Goal: Task Accomplishment & Management: Use online tool/utility

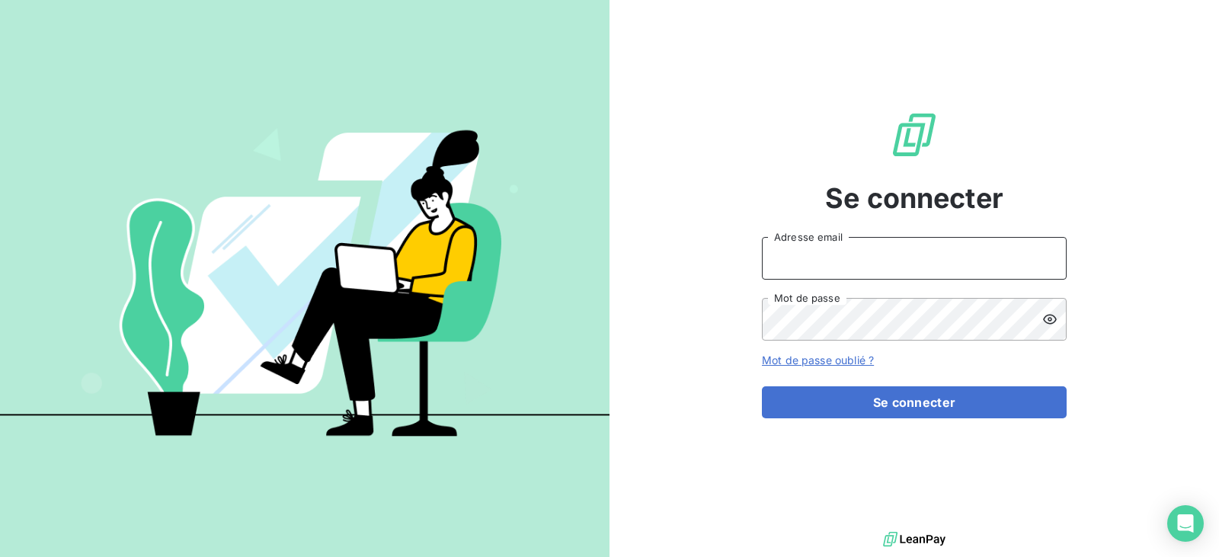
type input "[EMAIL_ADDRESS][DOMAIN_NAME]"
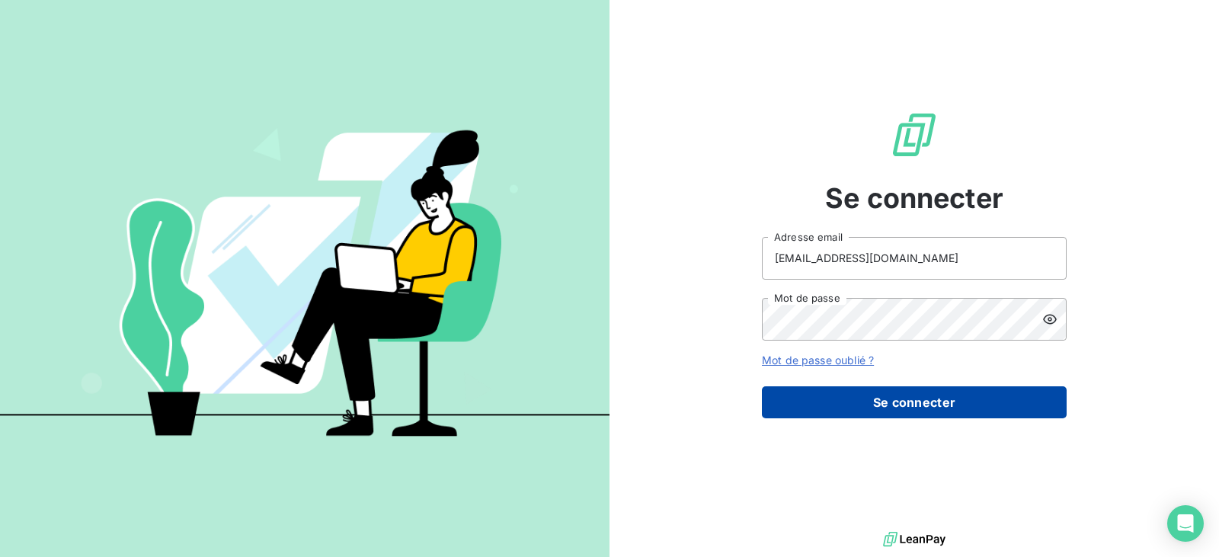
click at [898, 411] on button "Se connecter" at bounding box center [914, 402] width 305 height 32
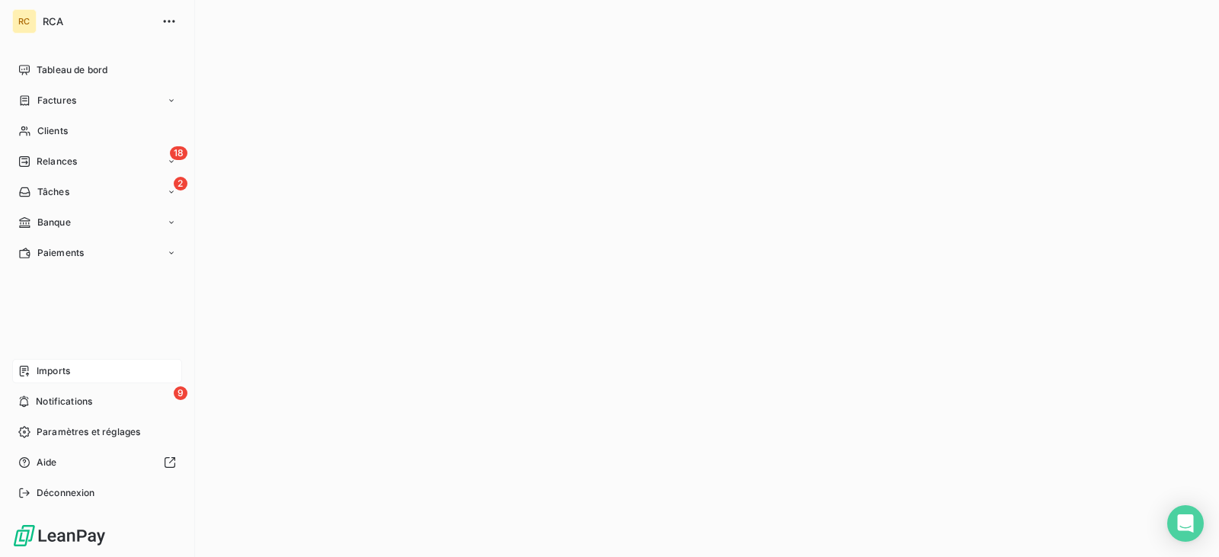
click at [78, 369] on div "Imports" at bounding box center [97, 371] width 170 height 24
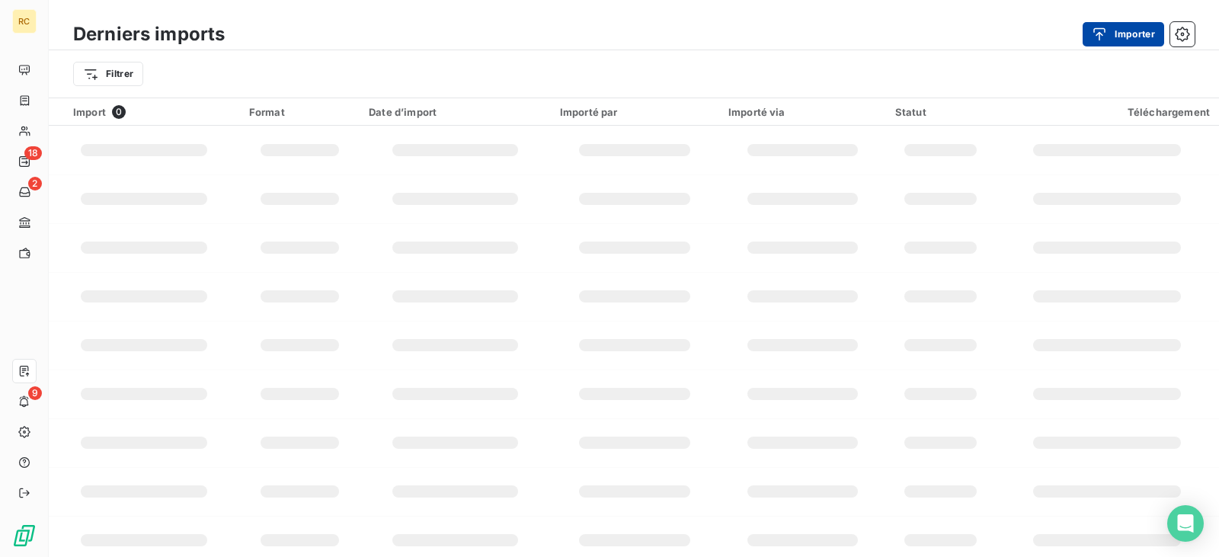
click at [1134, 30] on button "Importer" at bounding box center [1124, 34] width 82 height 24
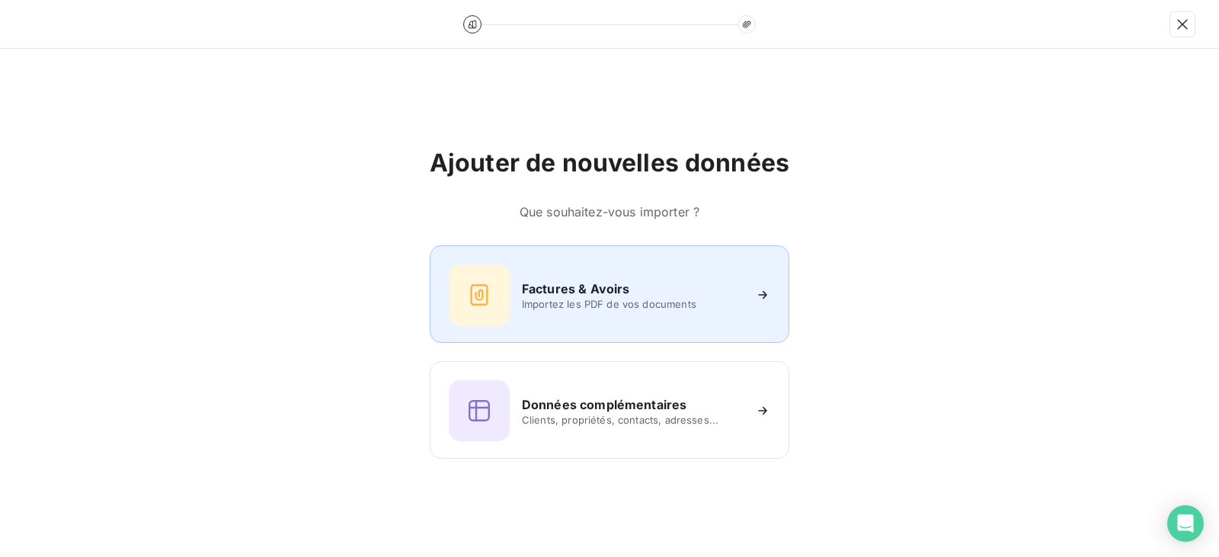
click at [536, 287] on h6 "Factures & Avoirs" at bounding box center [576, 289] width 108 height 18
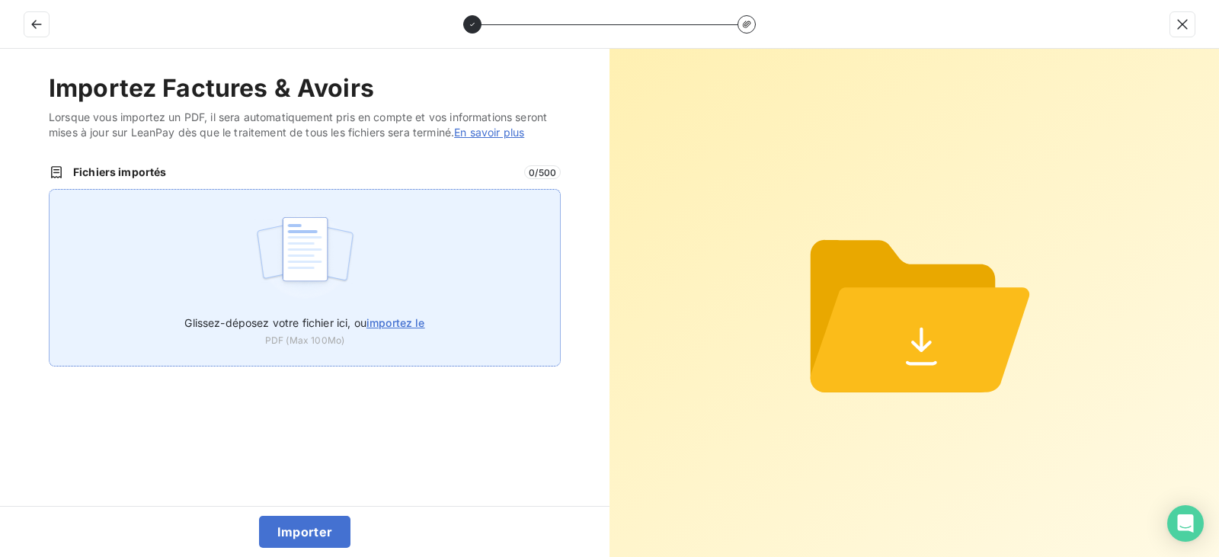
click at [381, 280] on div "Glissez-déposez votre fichier ici, ou importez le PDF (Max 100Mo)" at bounding box center [305, 278] width 512 height 178
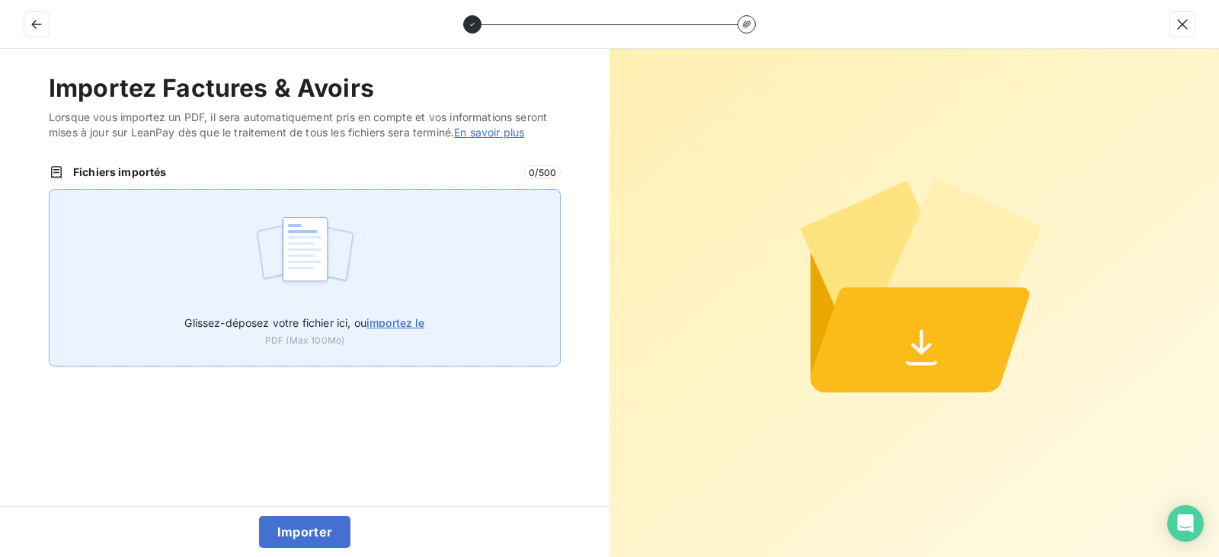
type input "C:\fakepath\FC38814.pdf"
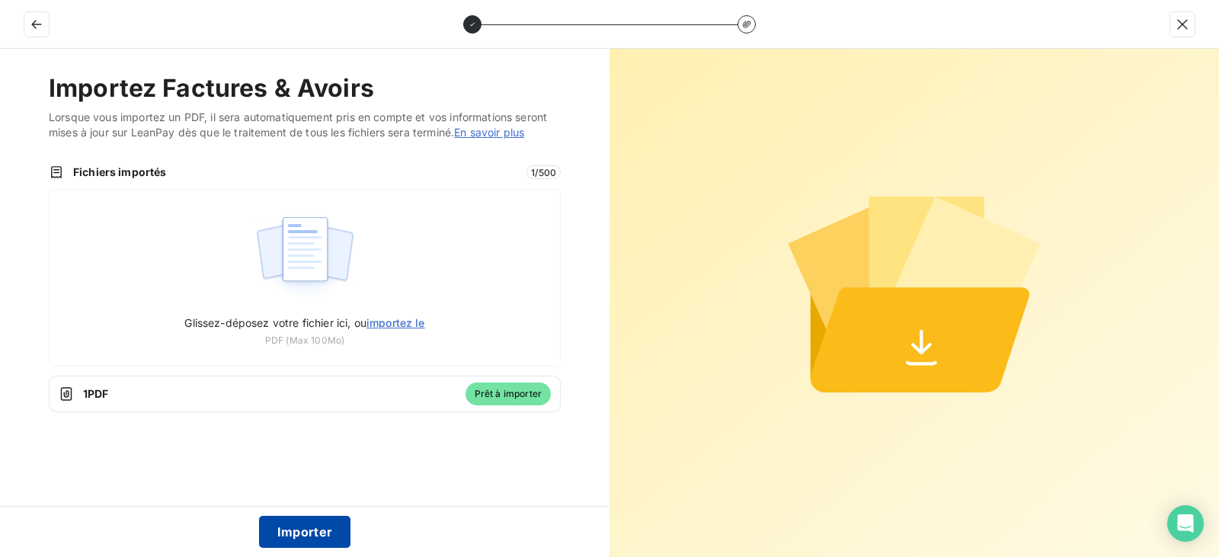
click at [311, 531] on button "Importer" at bounding box center [305, 532] width 92 height 32
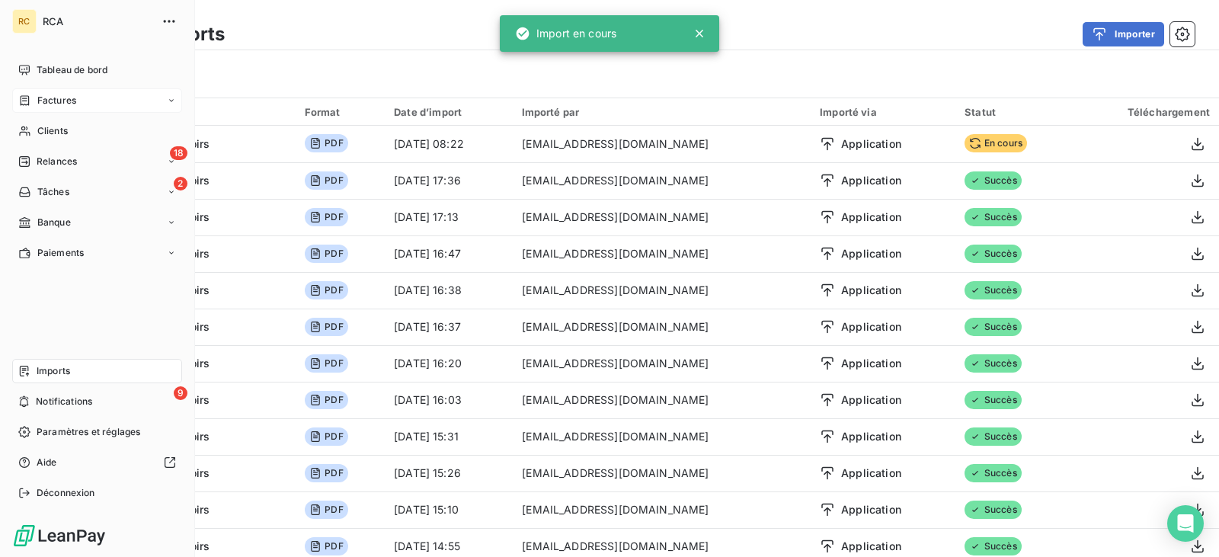
click at [78, 94] on div "Factures" at bounding box center [97, 100] width 170 height 24
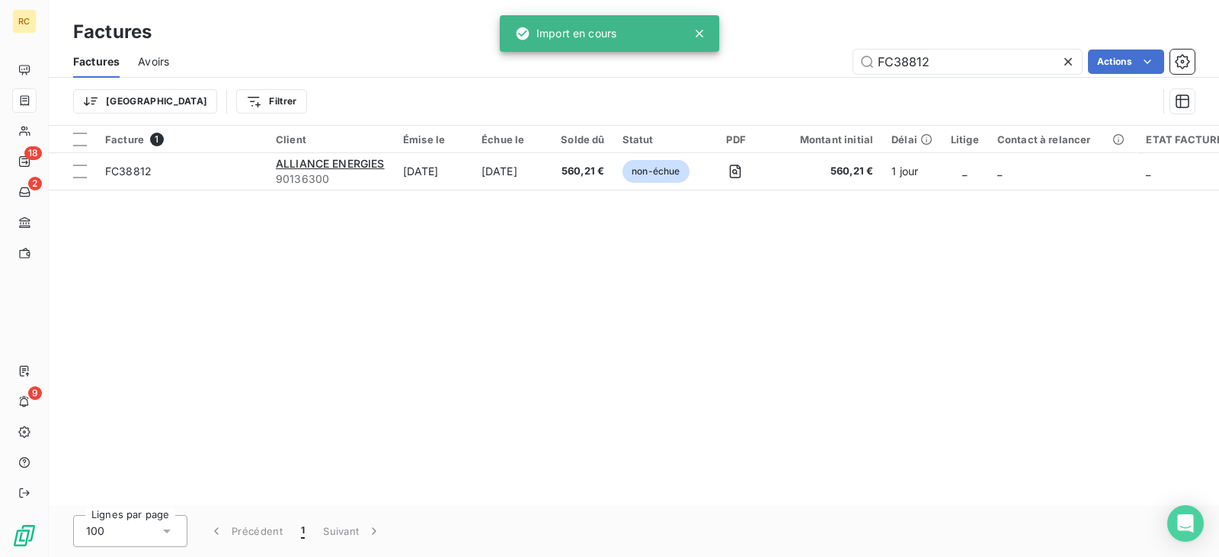
drag, startPoint x: 941, startPoint y: 56, endPoint x: 839, endPoint y: 64, distance: 102.4
click at [848, 63] on div "FC38812 Actions" at bounding box center [690, 62] width 1007 height 24
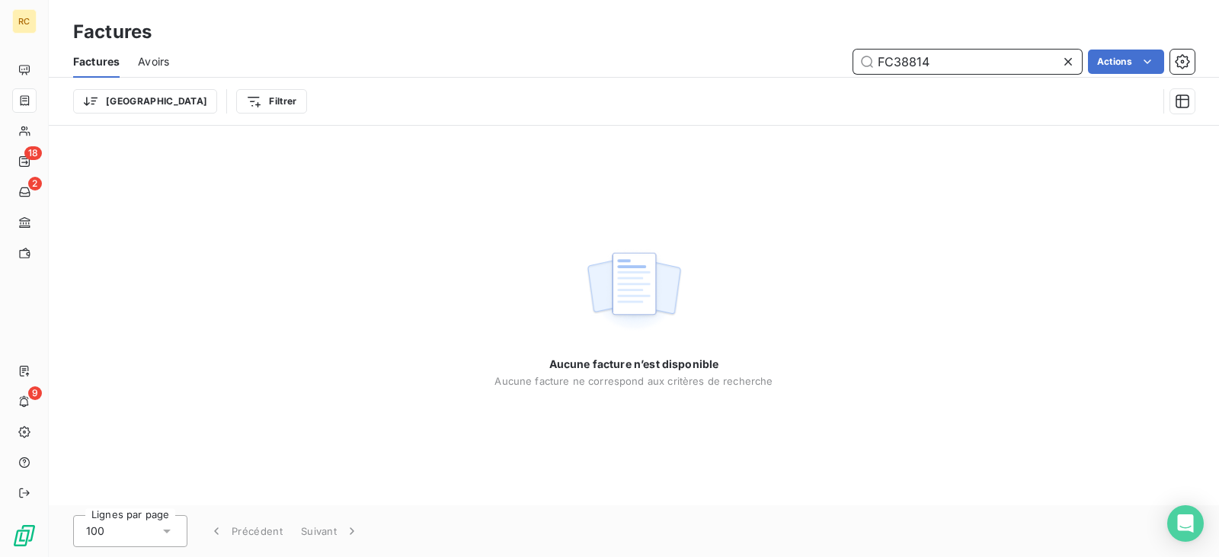
drag, startPoint x: 940, startPoint y: 63, endPoint x: 1013, endPoint y: 83, distance: 76.5
click at [940, 63] on input "FC38814" at bounding box center [967, 62] width 229 height 24
type input "FC38814"
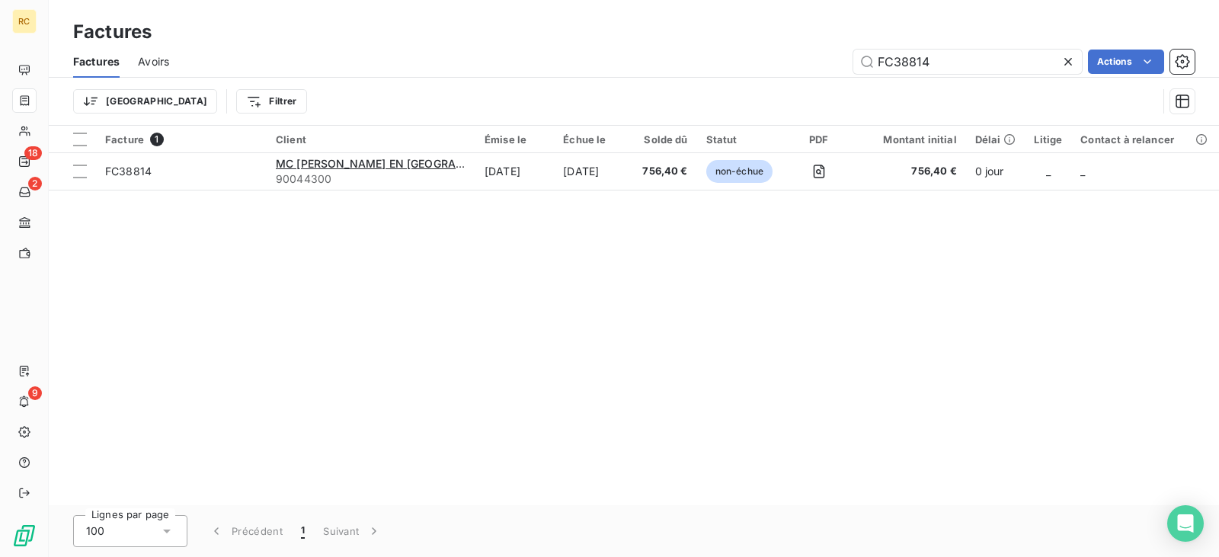
click at [572, 194] on div "Facture 1 Client Émise le Échue le Solde dû Statut PDF Montant initial Délai Li…" at bounding box center [634, 315] width 1170 height 379
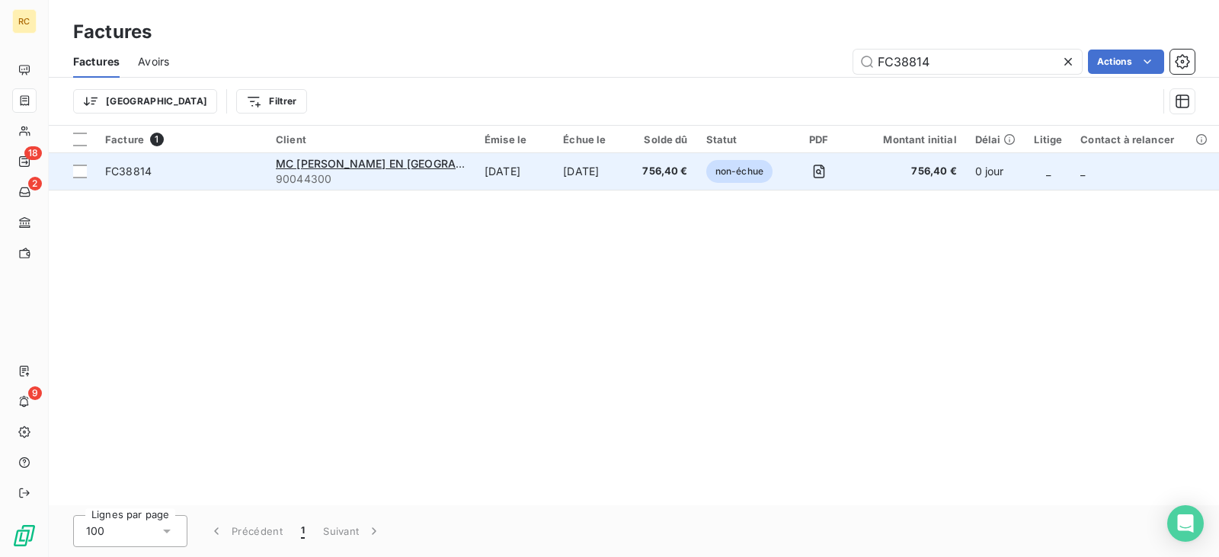
click at [569, 176] on td "[DATE]" at bounding box center [593, 171] width 79 height 37
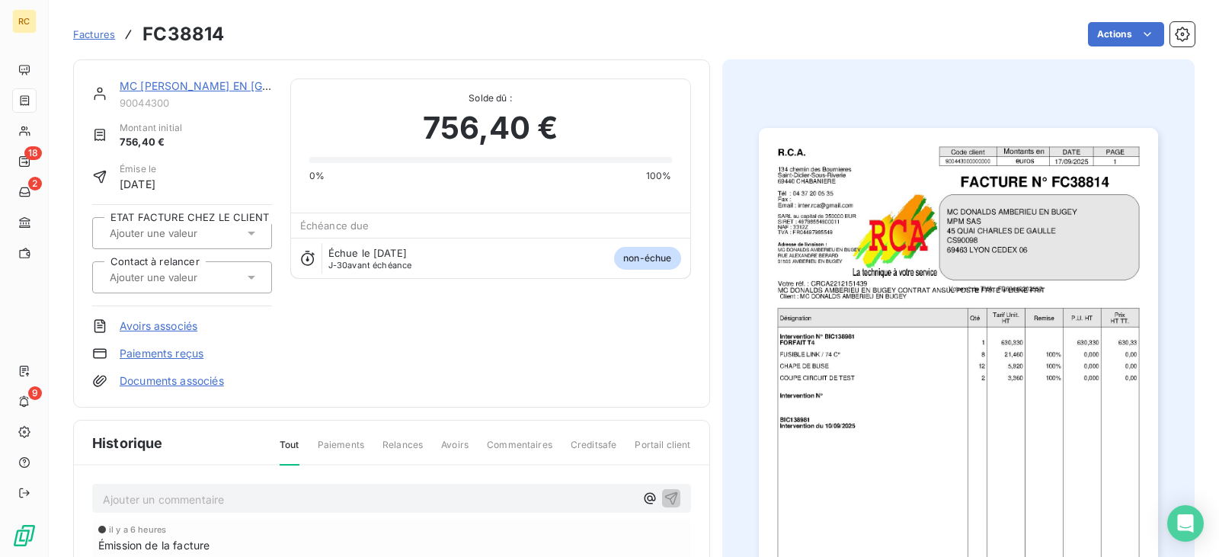
click at [203, 388] on link "Documents associés" at bounding box center [172, 380] width 104 height 15
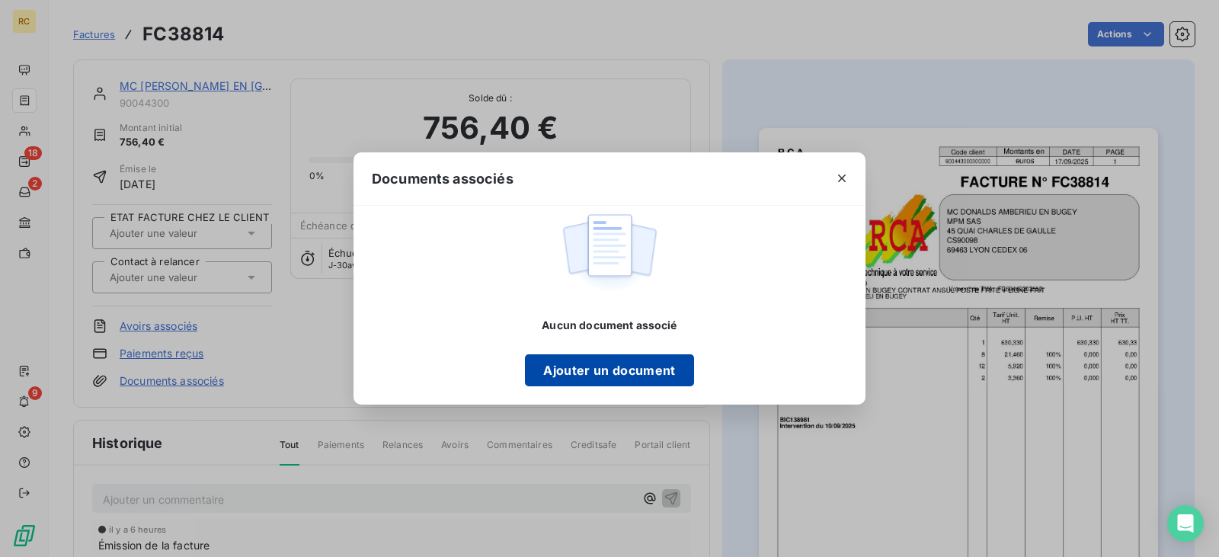
click at [584, 360] on button "Ajouter un document" at bounding box center [609, 370] width 168 height 32
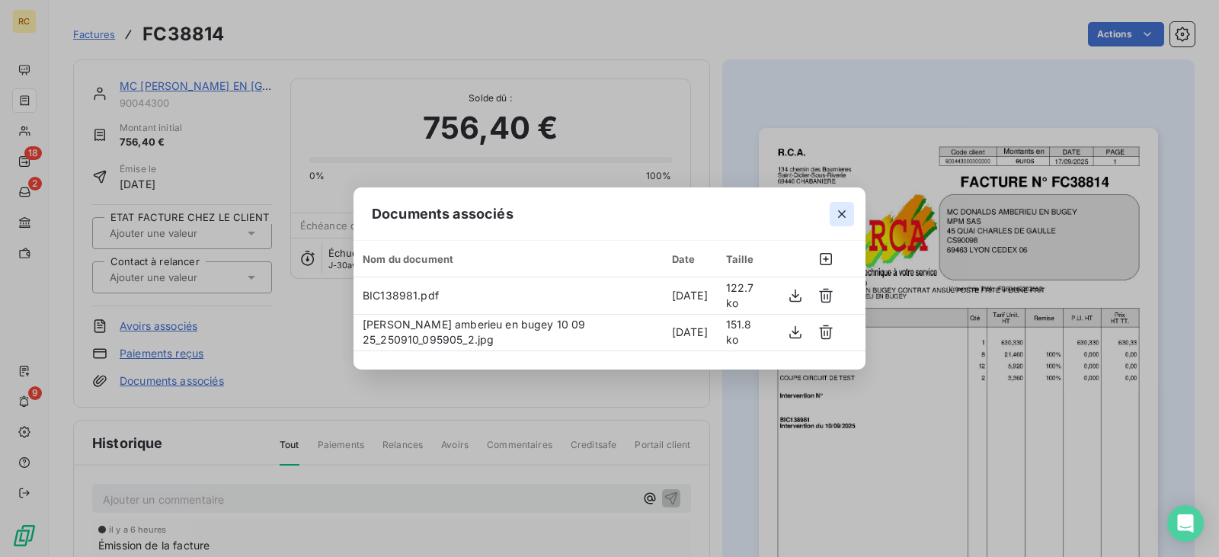
click at [839, 214] on icon "button" at bounding box center [841, 214] width 15 height 15
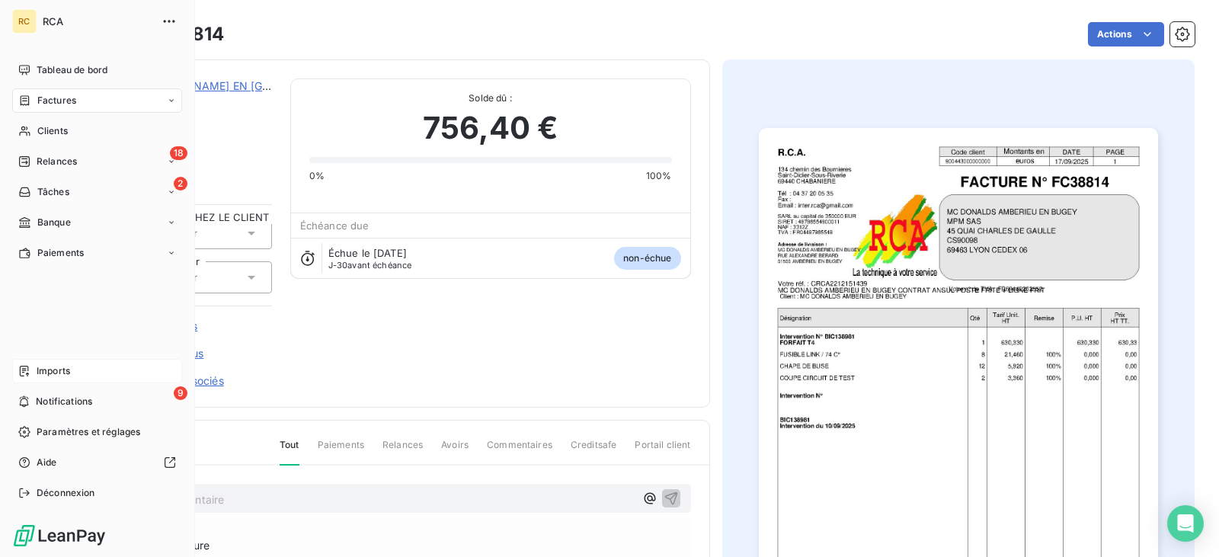
click at [50, 372] on span "Imports" at bounding box center [54, 371] width 34 height 14
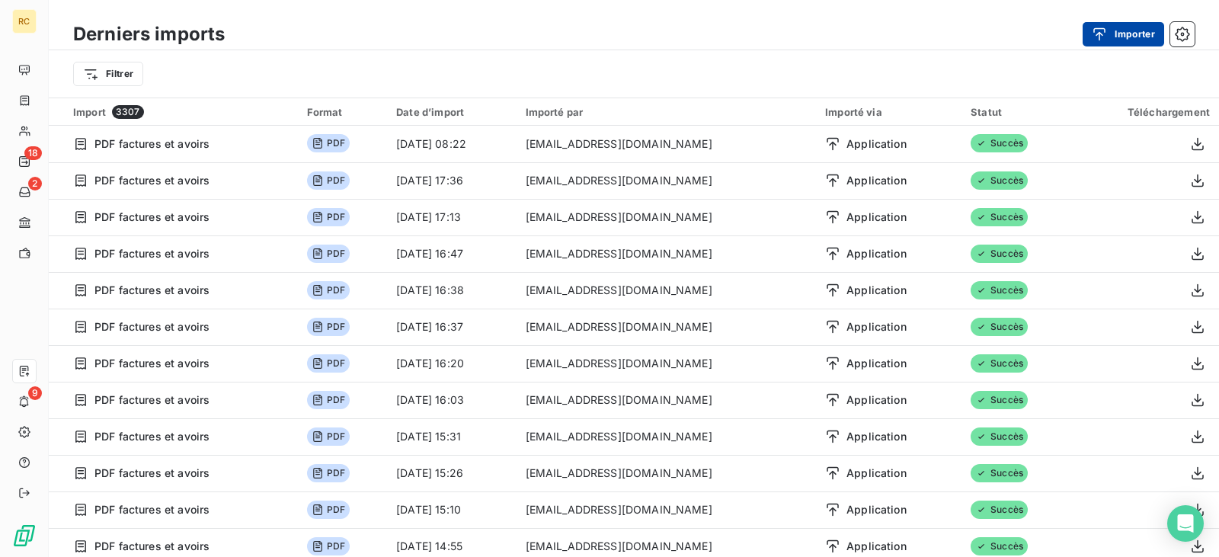
click at [1113, 33] on div "button" at bounding box center [1103, 34] width 23 height 15
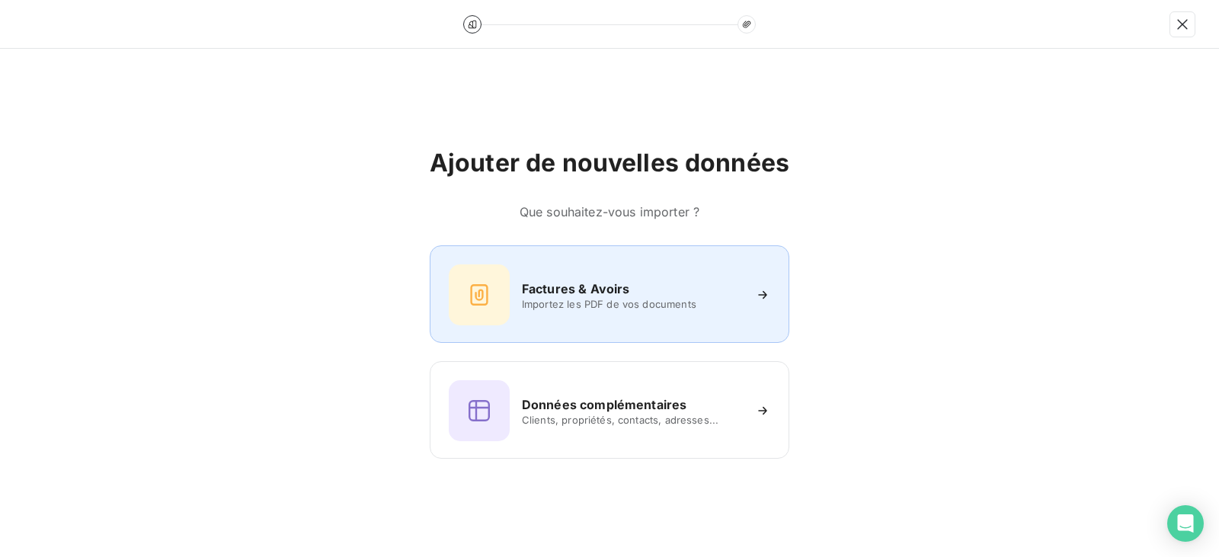
click at [541, 288] on h6 "Factures & Avoirs" at bounding box center [576, 289] width 108 height 18
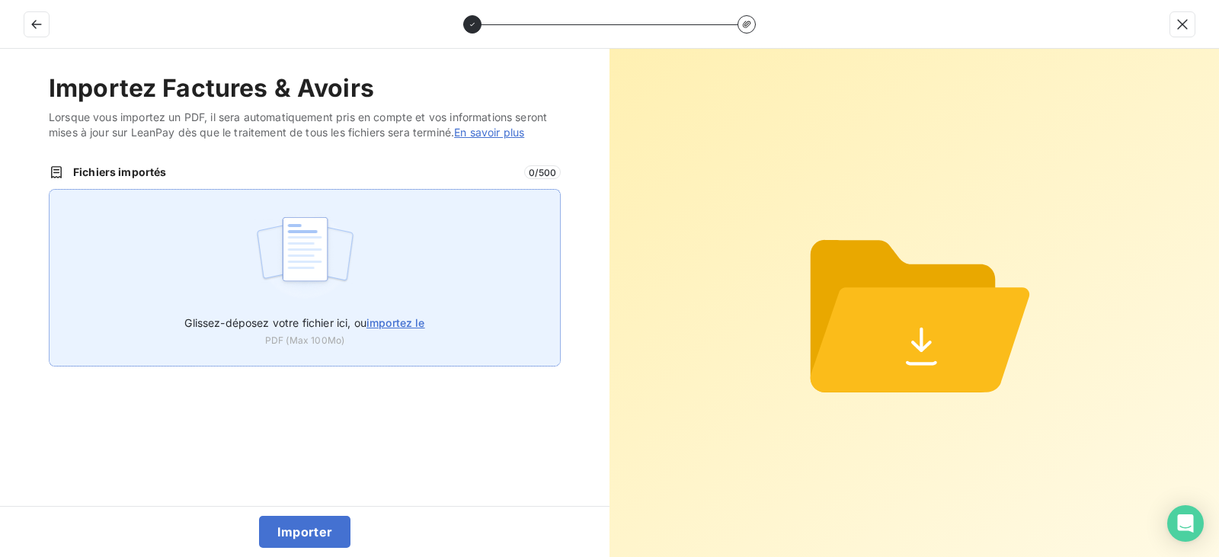
click at [430, 259] on div "Glissez-déposez votre fichier ici, ou importez le PDF (Max 100Mo)" at bounding box center [305, 278] width 512 height 178
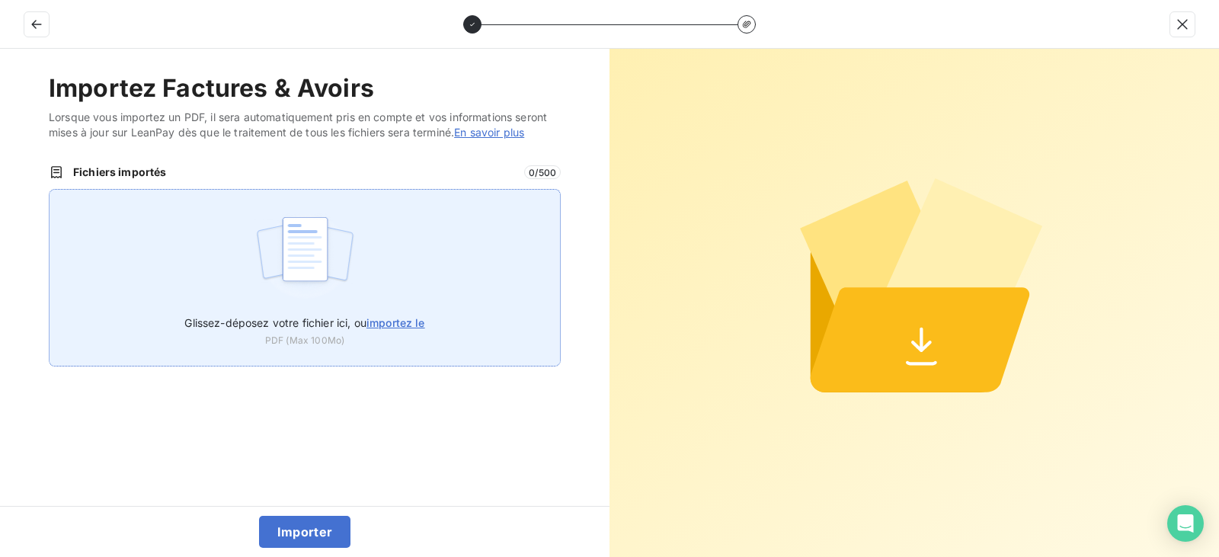
type input "C:\fakepath\FC38815.pdf"
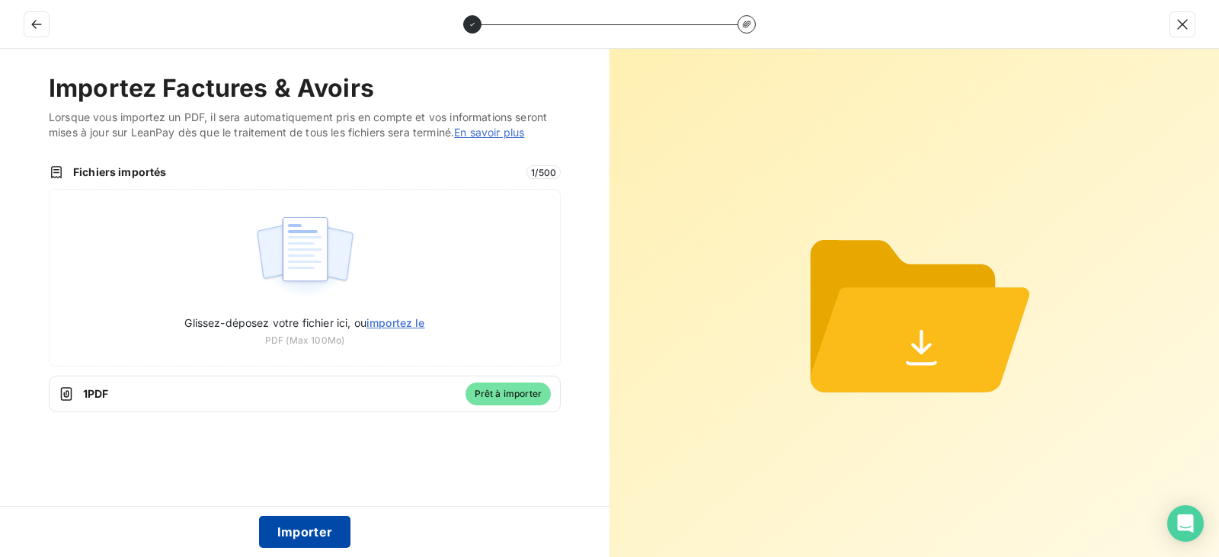
click at [301, 532] on button "Importer" at bounding box center [305, 532] width 92 height 32
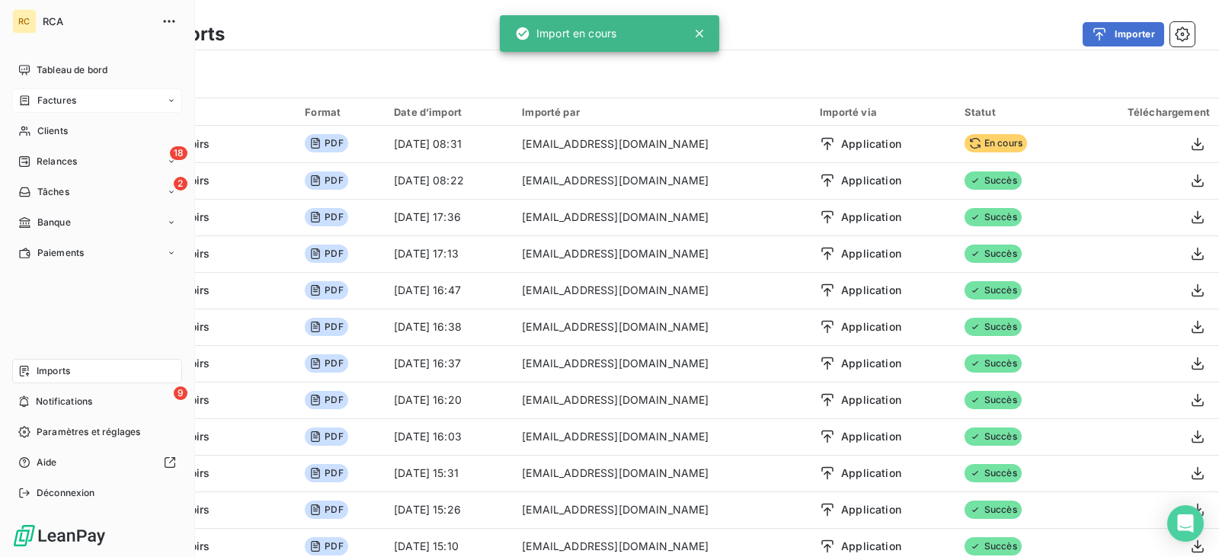
click at [53, 108] on div "Factures" at bounding box center [97, 100] width 170 height 24
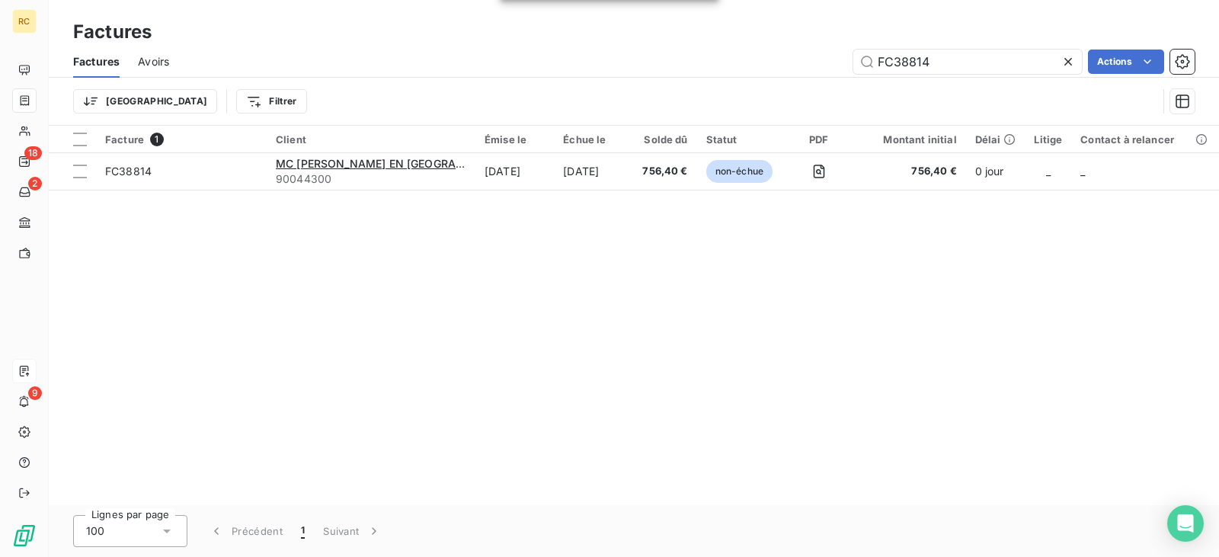
drag, startPoint x: 967, startPoint y: 58, endPoint x: 841, endPoint y: 64, distance: 125.9
click at [841, 64] on div "FC38814 Actions" at bounding box center [690, 62] width 1007 height 24
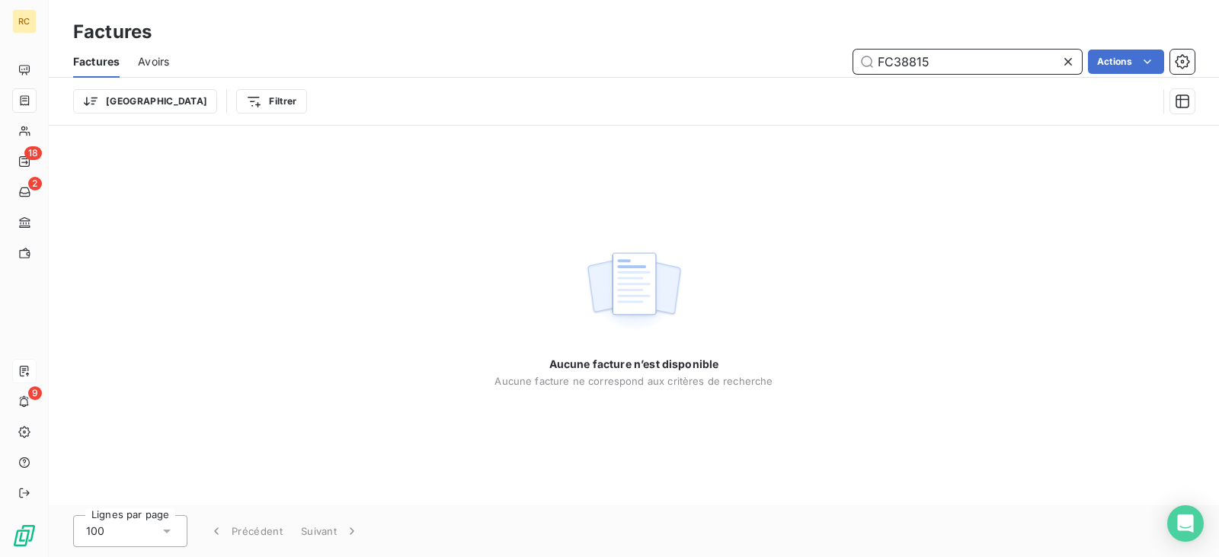
click at [931, 68] on input "FC38815" at bounding box center [967, 62] width 229 height 24
type input "FC38815"
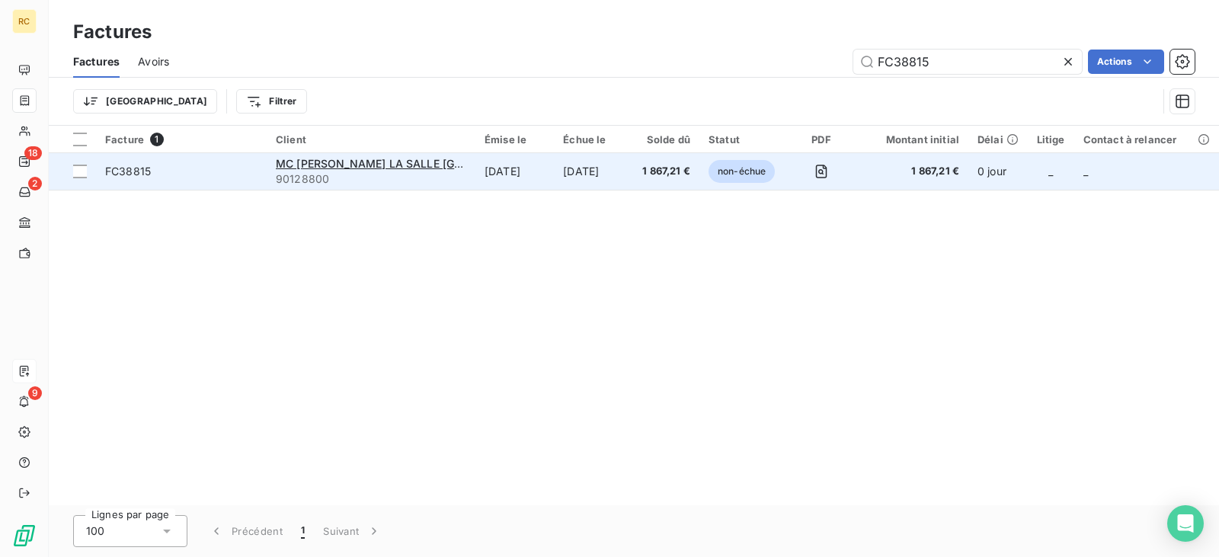
click at [554, 175] on td "[DATE]" at bounding box center [514, 171] width 78 height 37
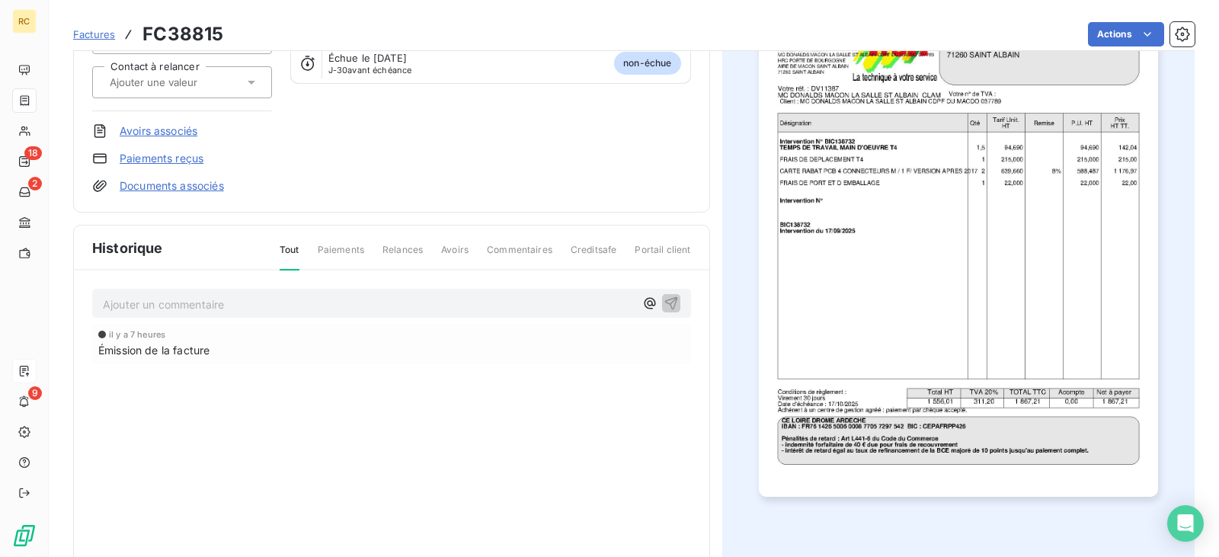
scroll to position [242, 0]
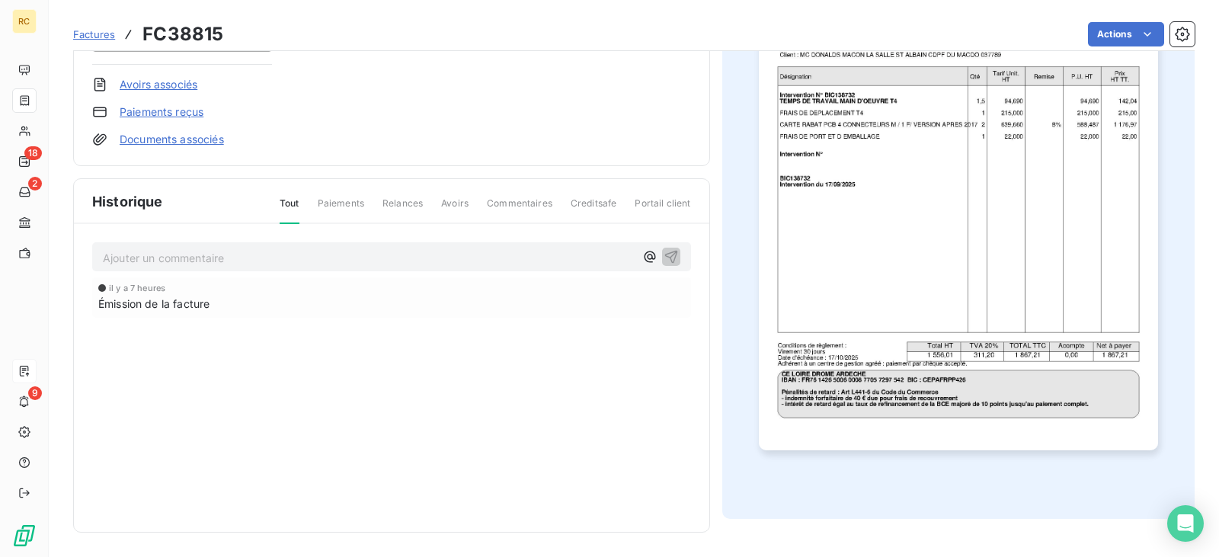
click at [177, 141] on link "Documents associés" at bounding box center [172, 139] width 104 height 15
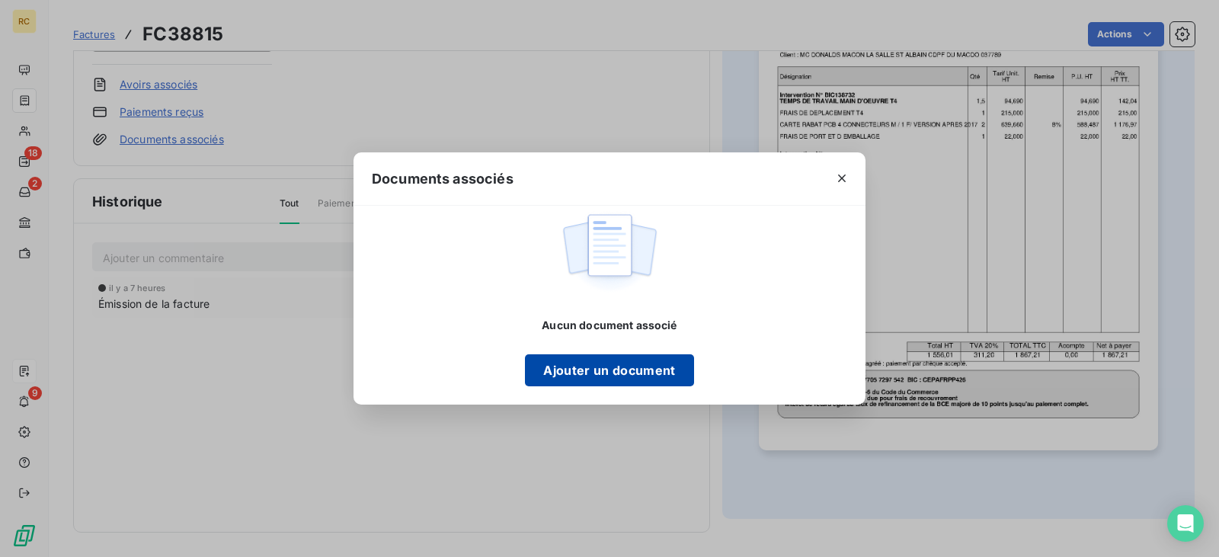
click at [594, 378] on button "Ajouter un document" at bounding box center [609, 370] width 168 height 32
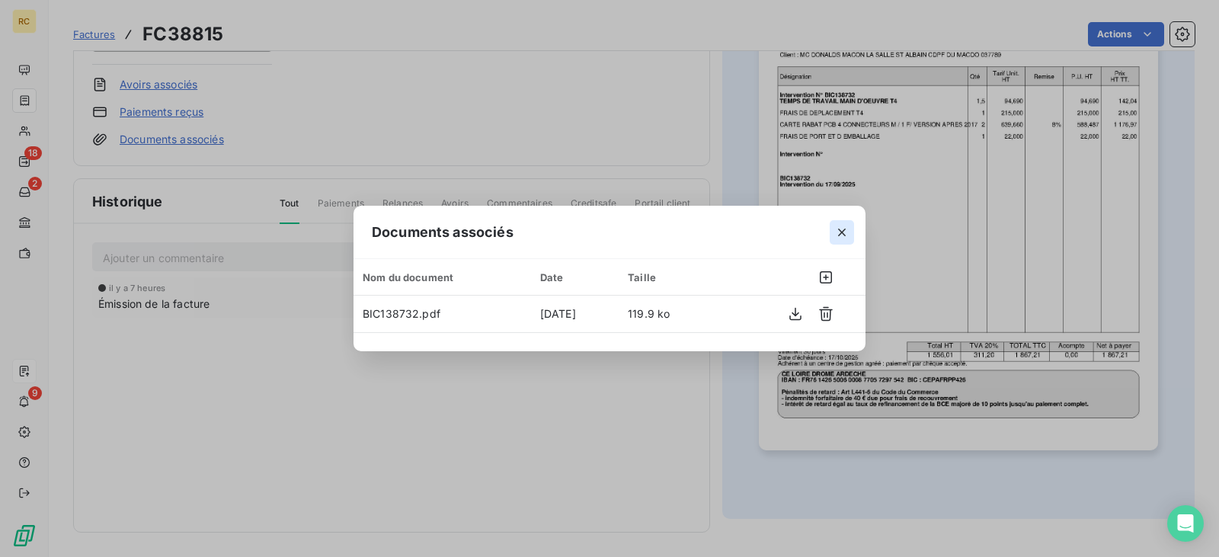
click at [844, 233] on icon "button" at bounding box center [841, 232] width 15 height 15
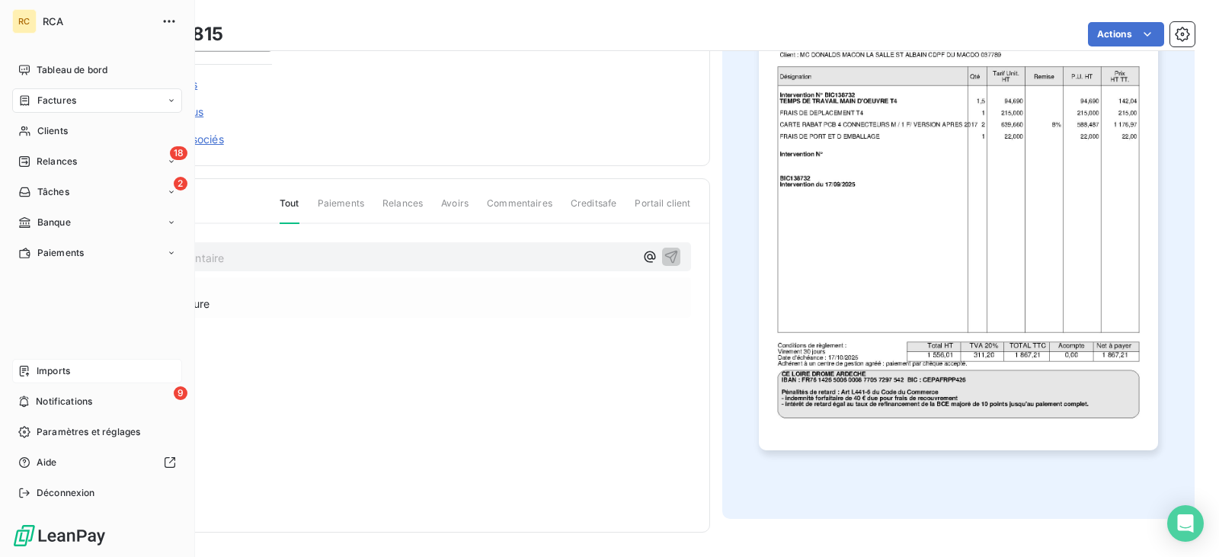
click at [71, 372] on div "Imports" at bounding box center [97, 371] width 170 height 24
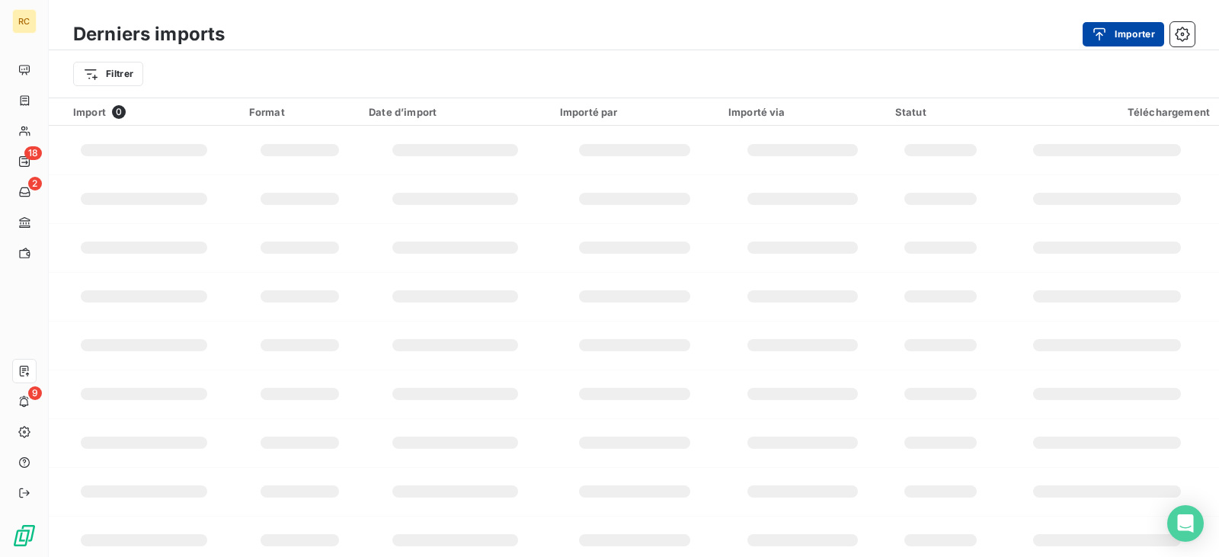
click at [1122, 40] on button "Importer" at bounding box center [1124, 34] width 82 height 24
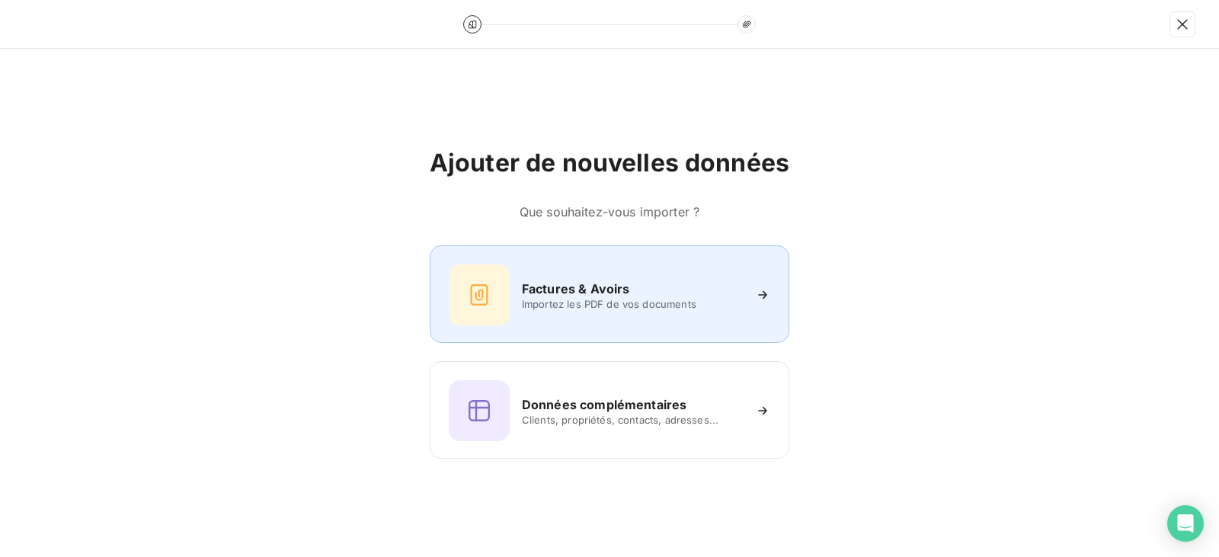
click at [571, 319] on div "Factures & Avoirs Importez les PDF de vos documents" at bounding box center [610, 294] width 322 height 61
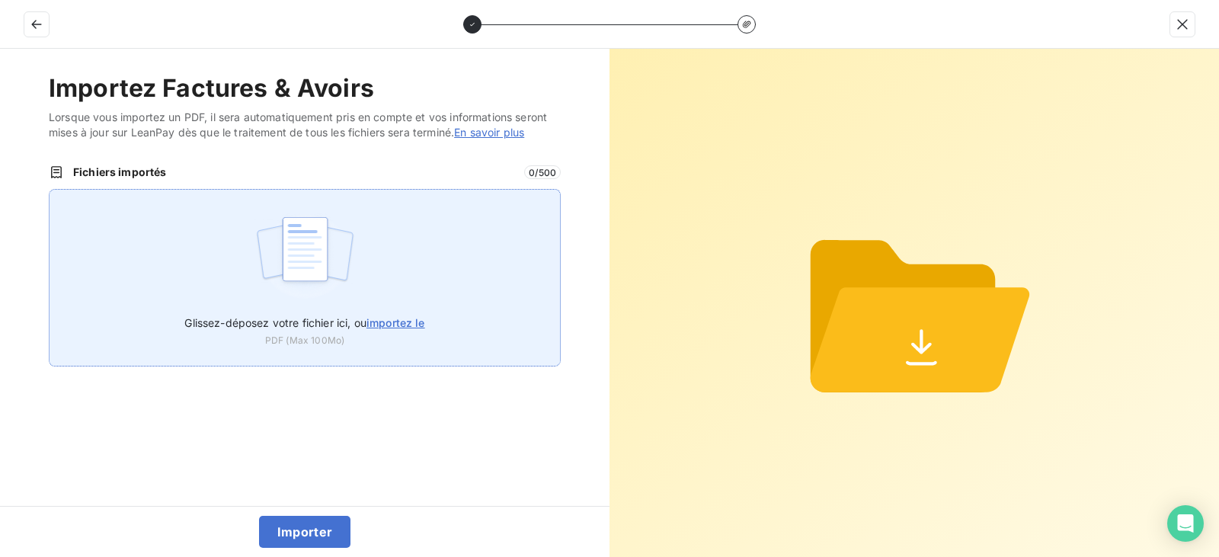
click at [318, 233] on img at bounding box center [305, 257] width 101 height 98
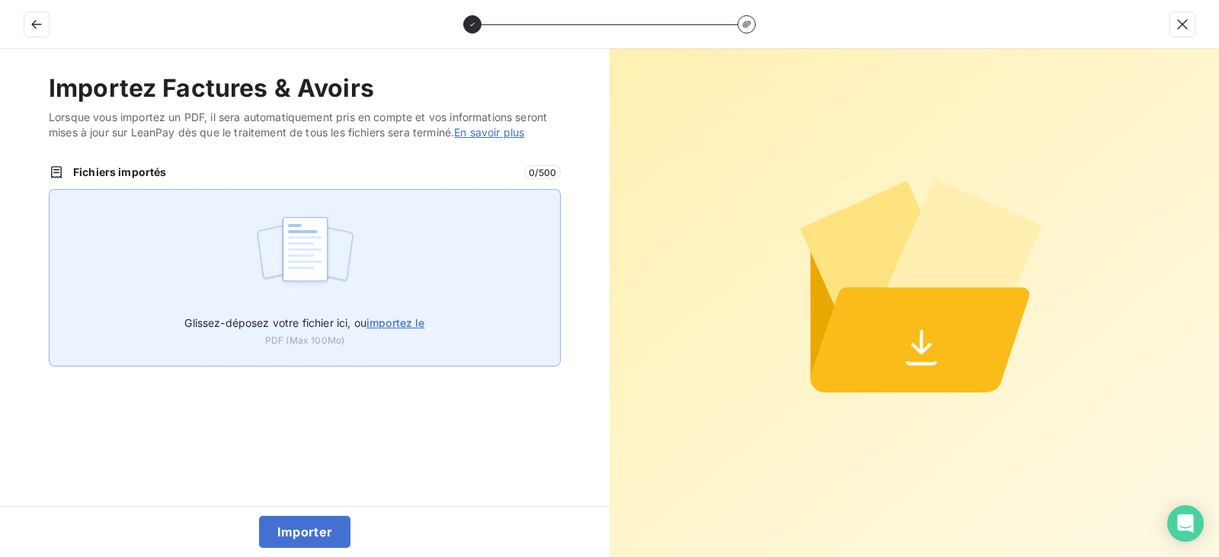
type input "C:\fakepath\FC38816.pdf"
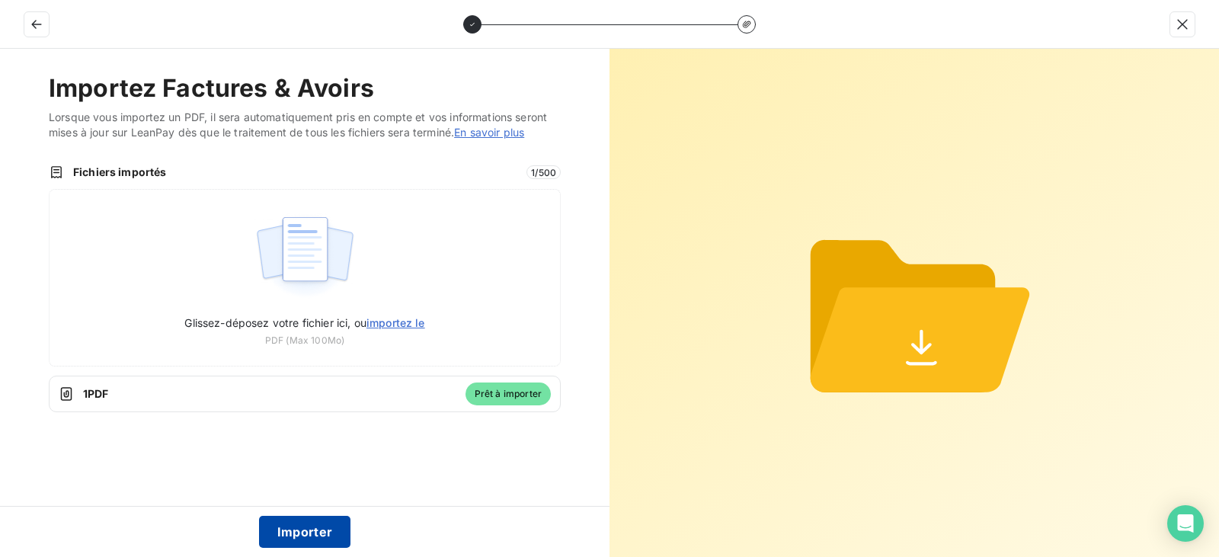
click at [300, 519] on button "Importer" at bounding box center [305, 532] width 92 height 32
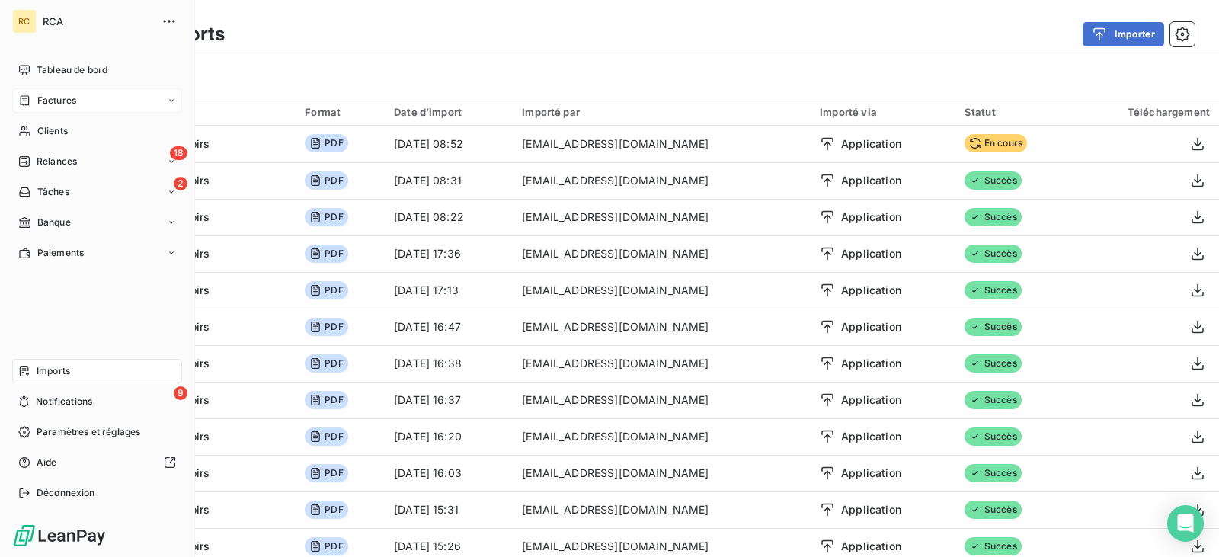
click at [80, 90] on div "Factures" at bounding box center [97, 100] width 170 height 24
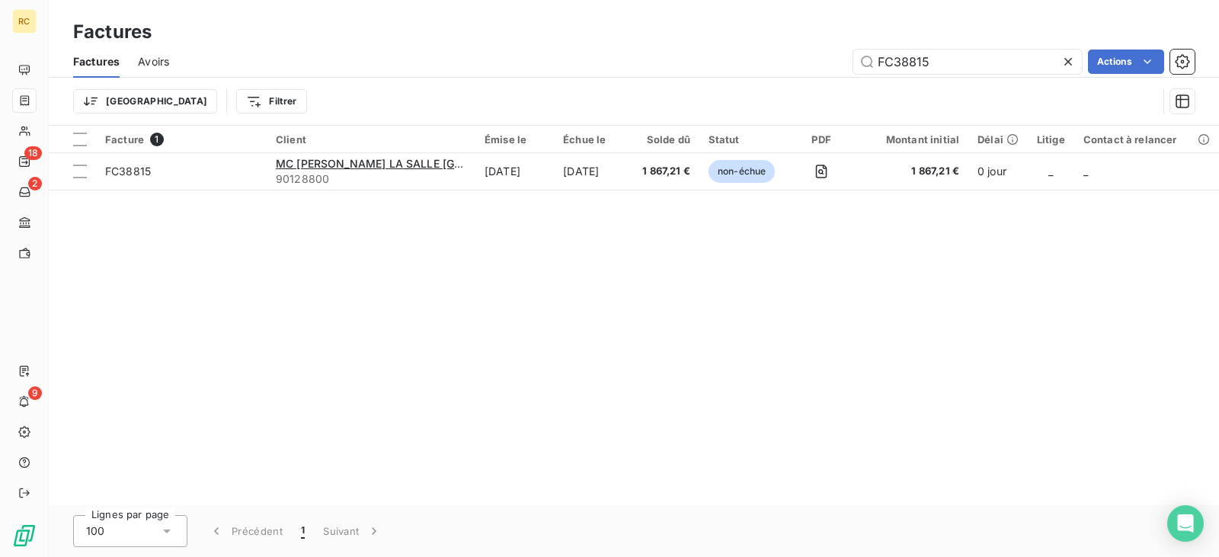
drag, startPoint x: 981, startPoint y: 65, endPoint x: 749, endPoint y: 69, distance: 232.5
click at [750, 69] on div "FC38815 Actions" at bounding box center [690, 62] width 1007 height 24
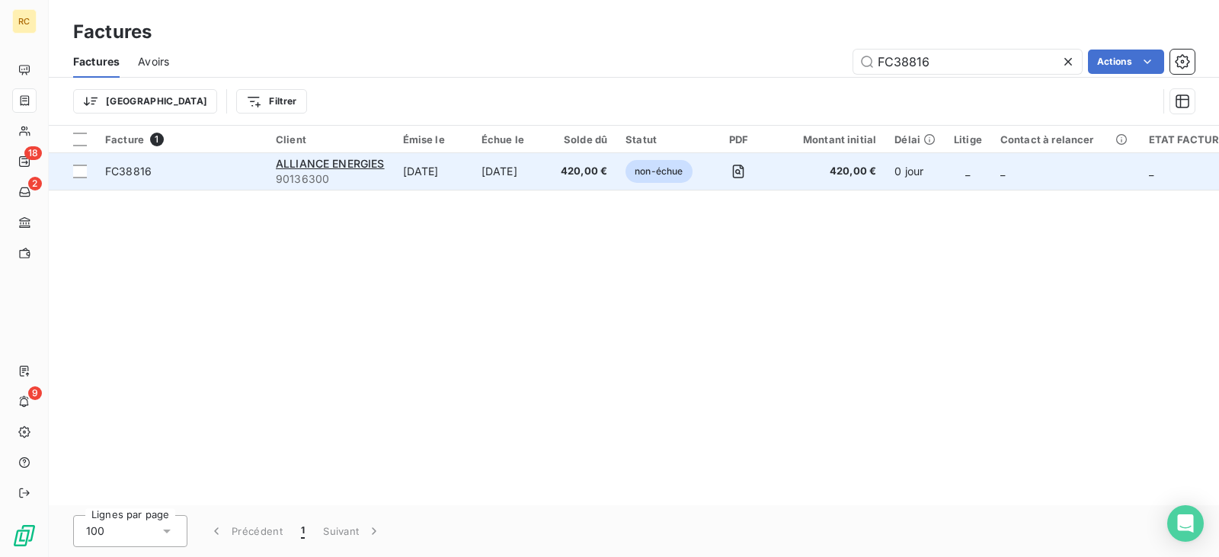
type input "FC38816"
click at [469, 180] on td "[DATE]" at bounding box center [433, 171] width 78 height 37
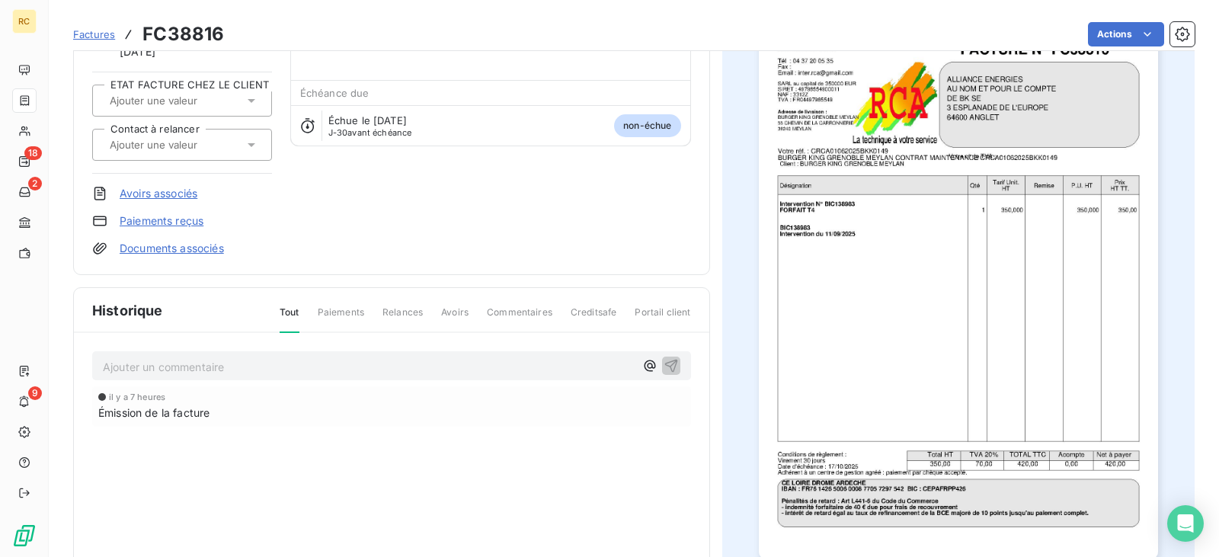
scroll to position [154, 0]
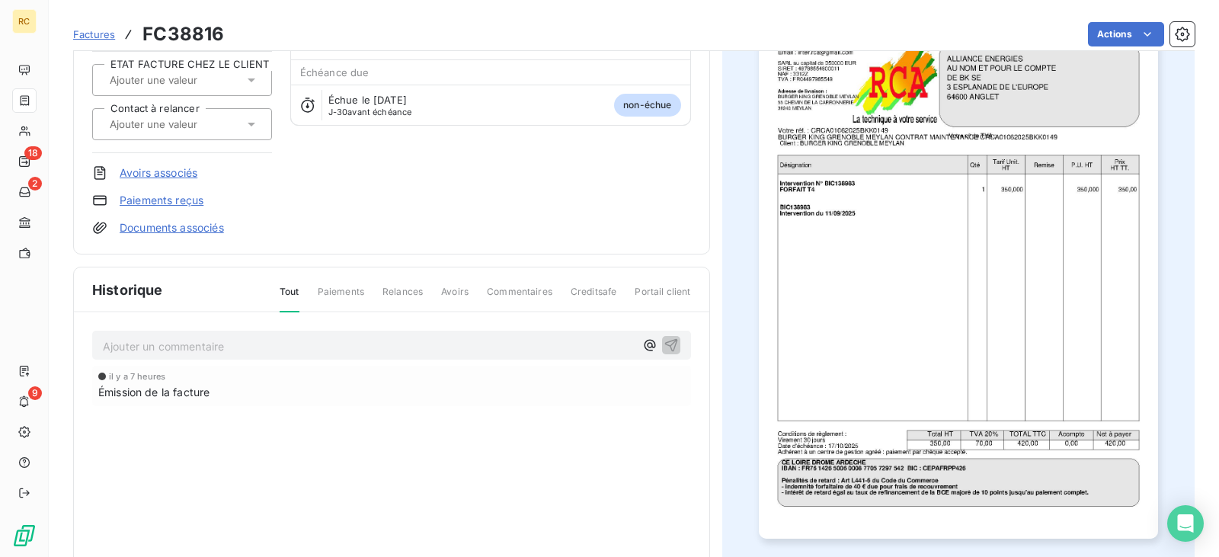
click at [190, 229] on link "Documents associés" at bounding box center [172, 227] width 104 height 15
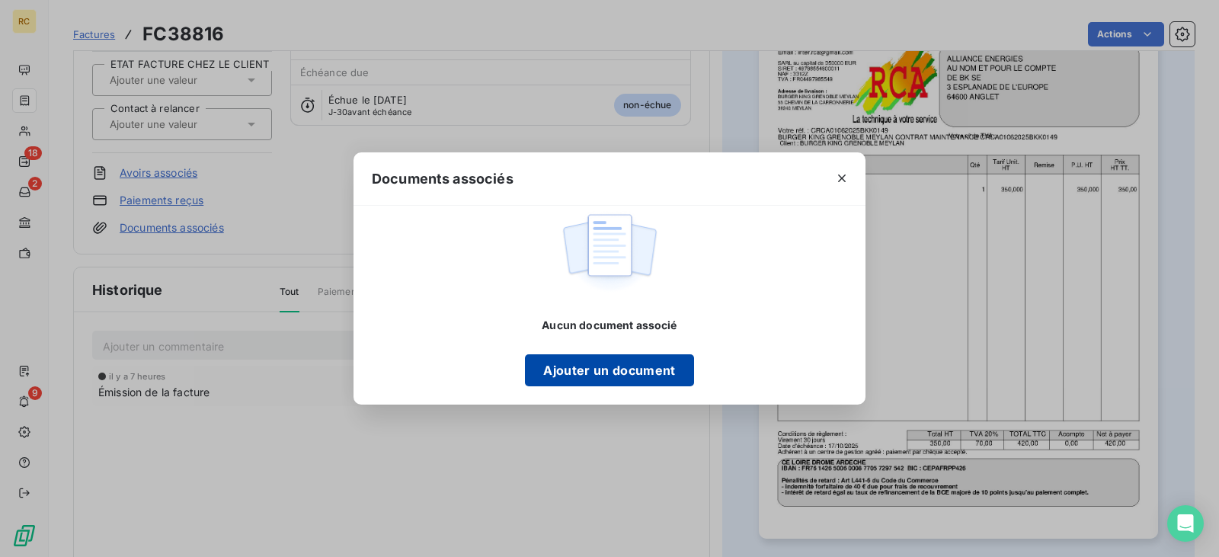
click at [603, 376] on button "Ajouter un document" at bounding box center [609, 370] width 168 height 32
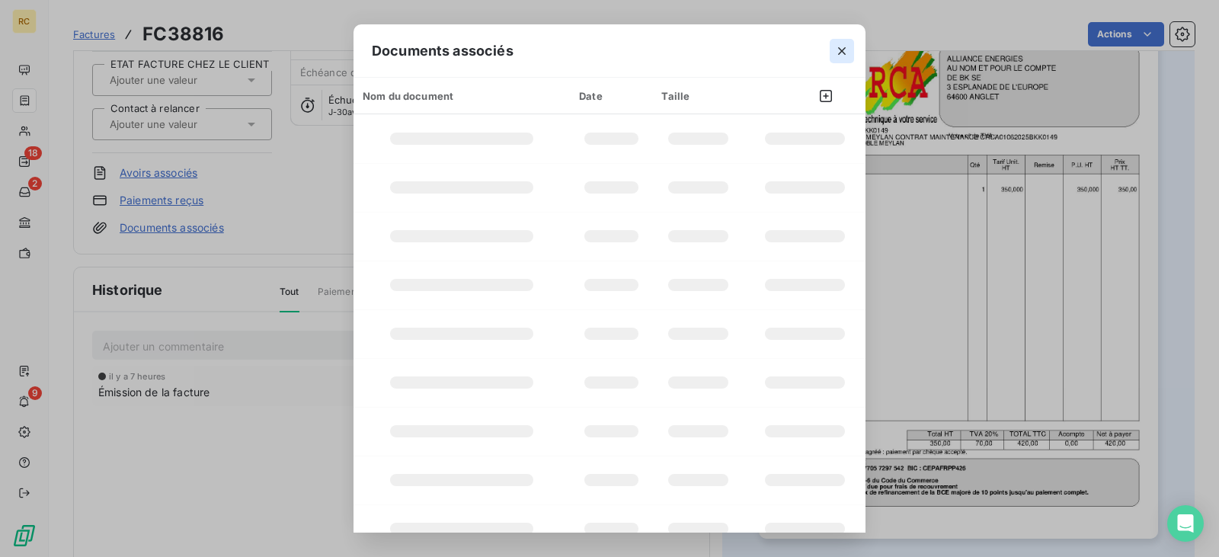
click at [845, 53] on icon "button" at bounding box center [841, 50] width 15 height 15
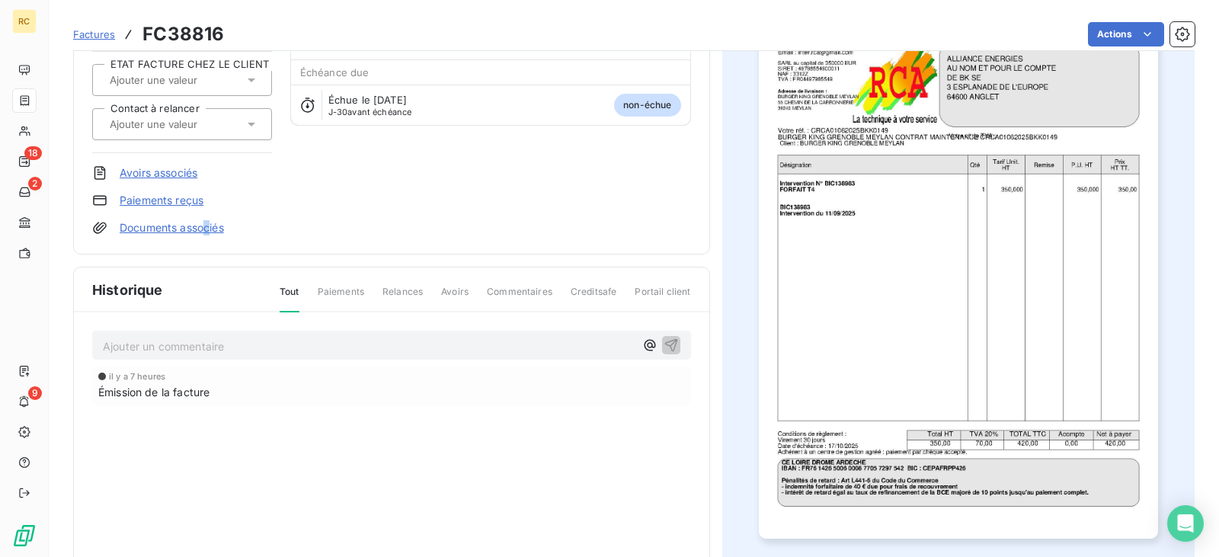
click at [208, 226] on link "Documents associés" at bounding box center [172, 227] width 104 height 15
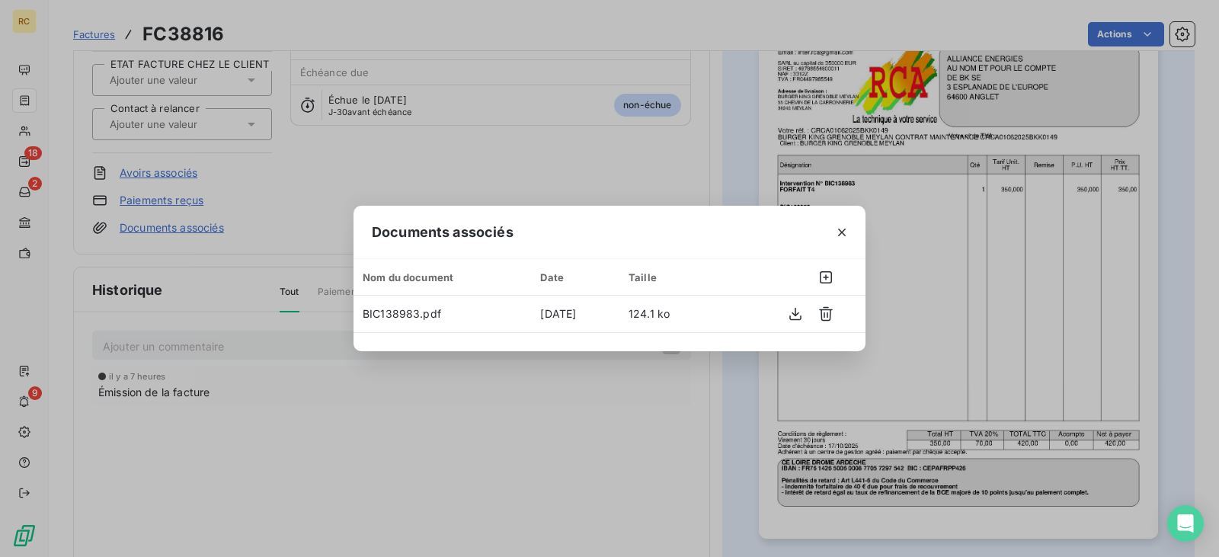
click at [842, 233] on icon "button" at bounding box center [841, 232] width 15 height 15
